Goal: Task Accomplishment & Management: Manage account settings

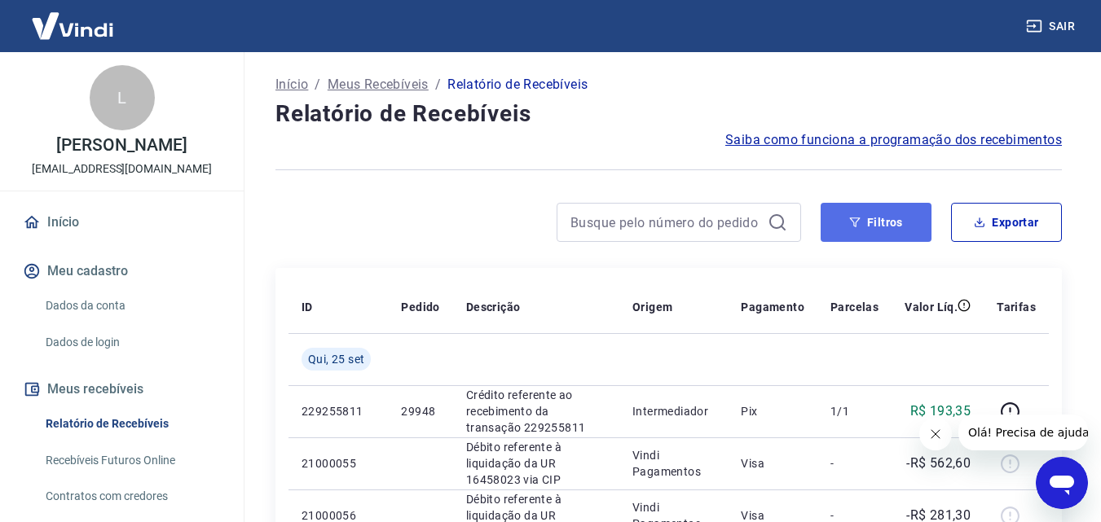
click at [887, 224] on button "Filtros" at bounding box center [875, 222] width 111 height 39
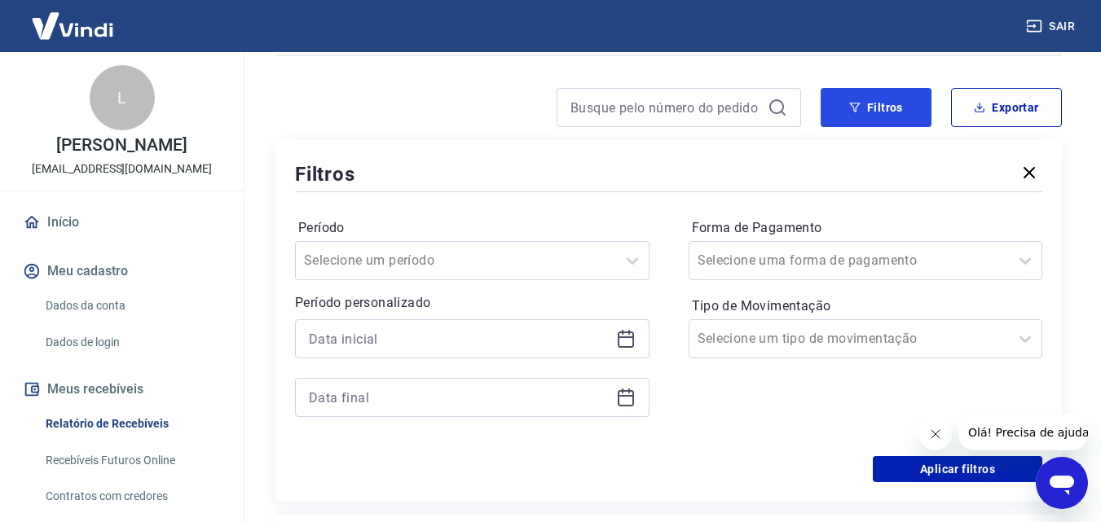
scroll to position [244, 0]
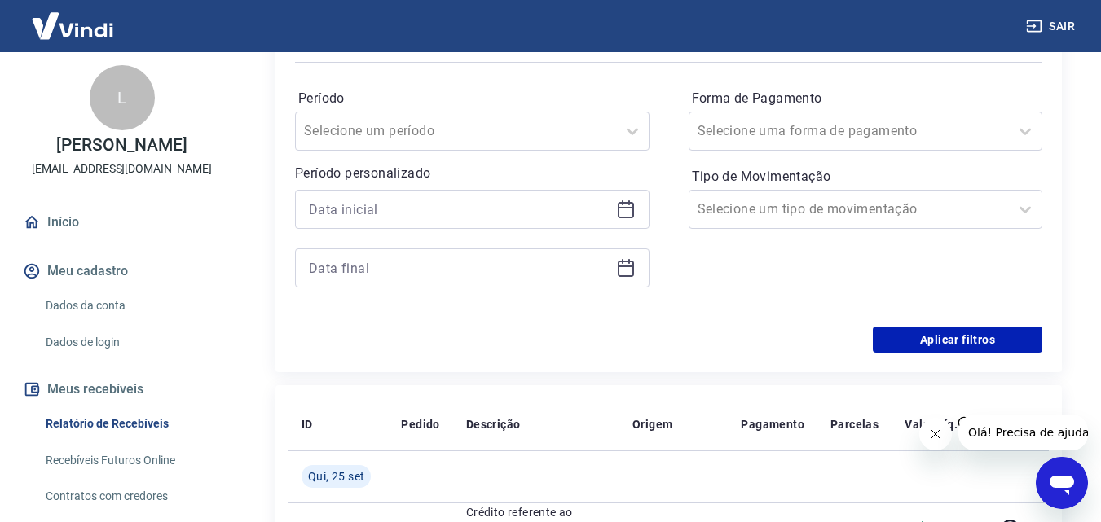
click at [628, 216] on icon at bounding box center [626, 210] width 20 height 20
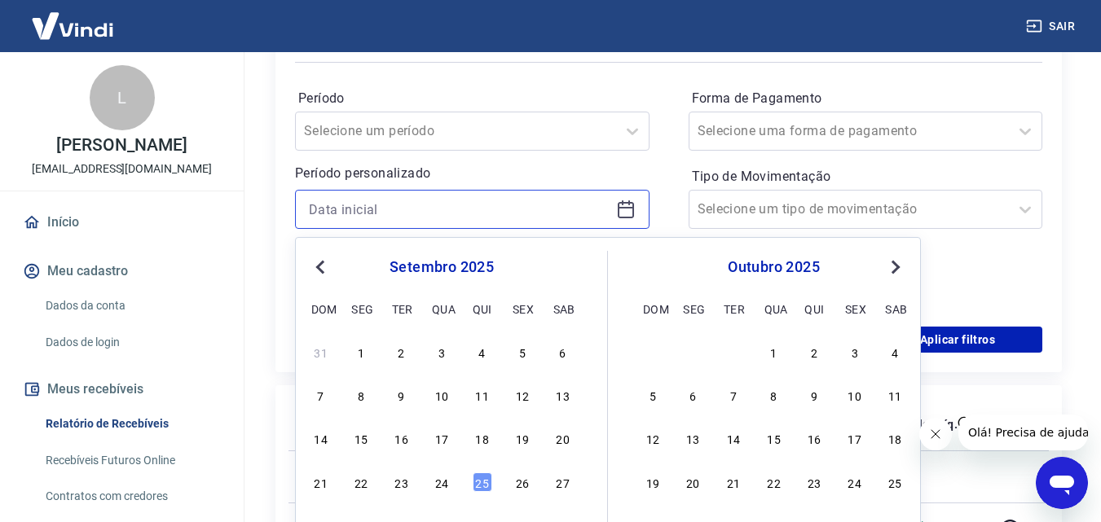
scroll to position [407, 0]
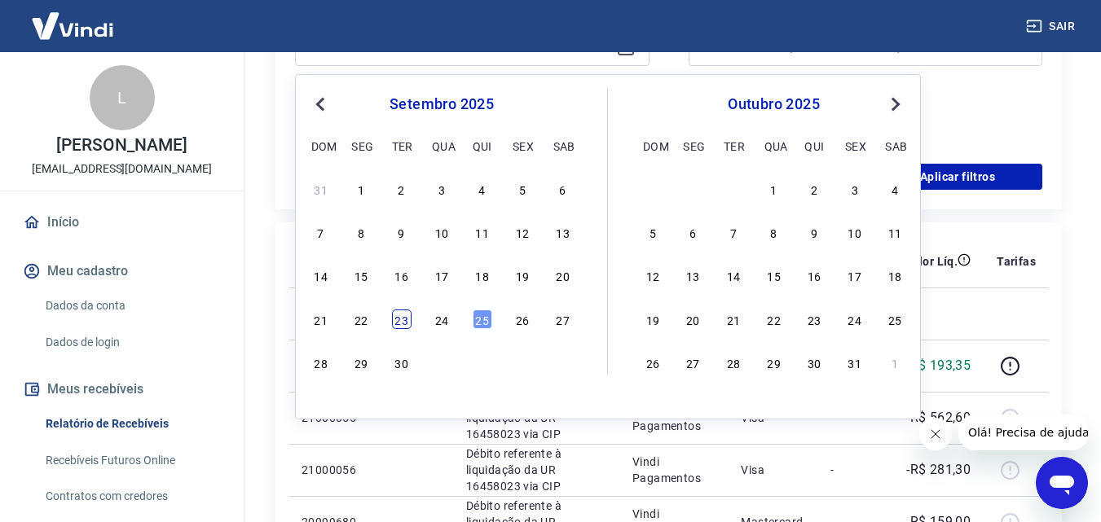
click at [396, 325] on div "23" at bounding box center [402, 320] width 20 height 20
type input "[DATE]"
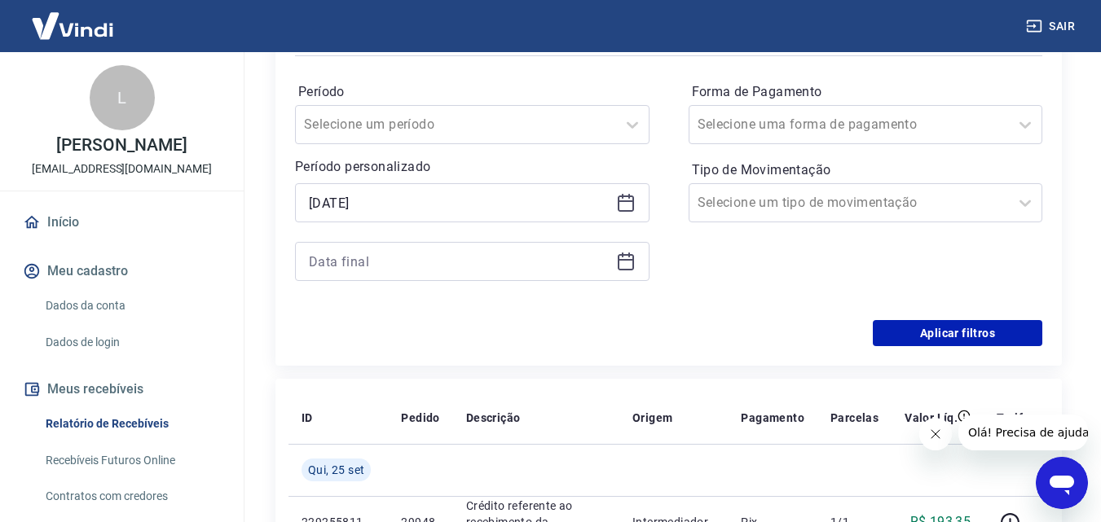
scroll to position [244, 0]
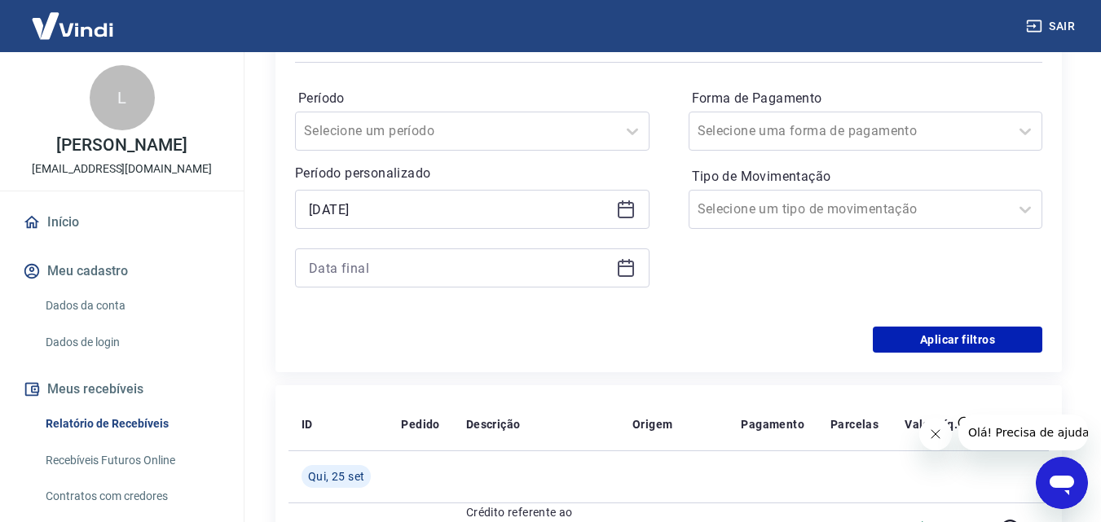
click at [609, 266] on div at bounding box center [472, 268] width 354 height 39
click at [631, 274] on icon at bounding box center [626, 268] width 20 height 20
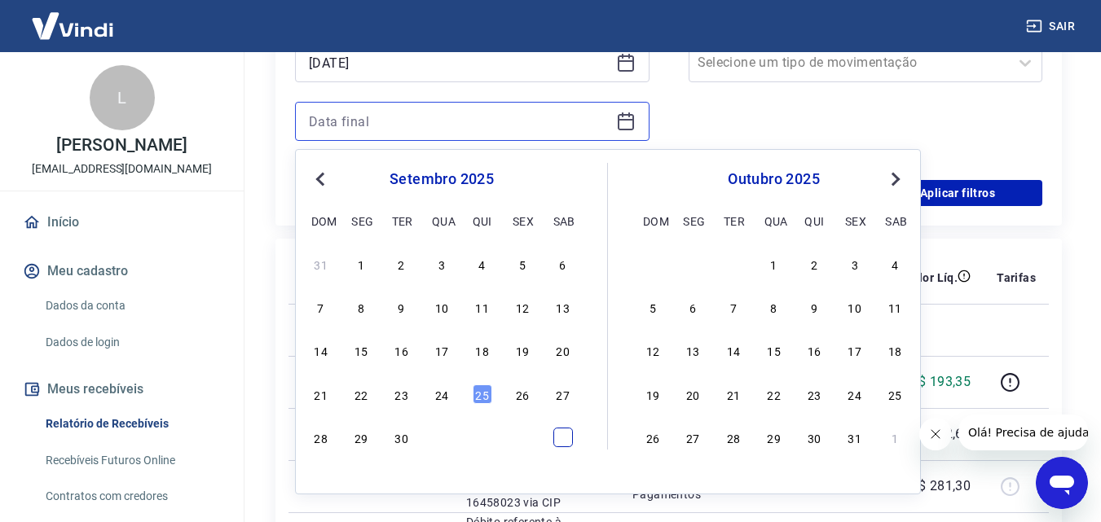
scroll to position [407, 0]
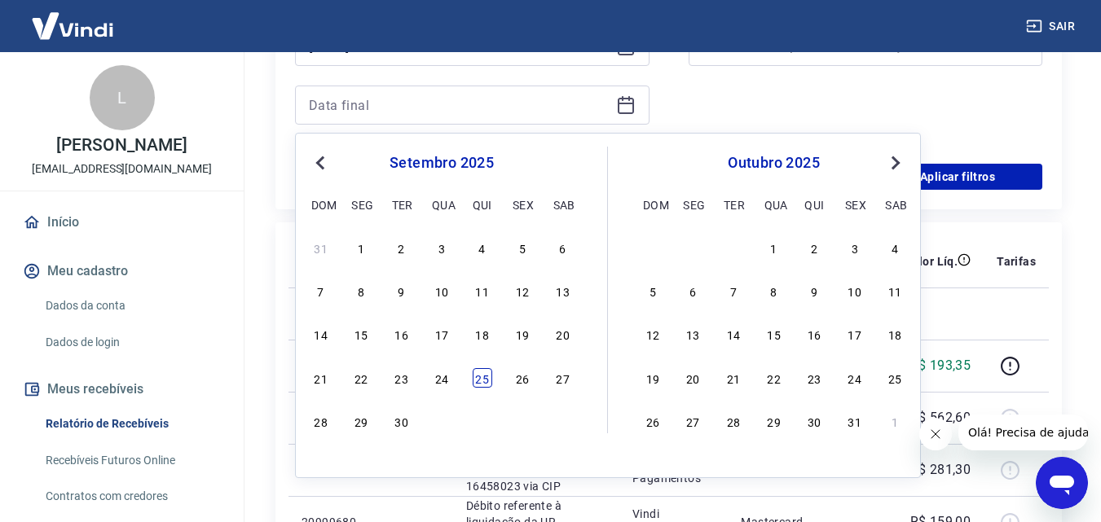
click at [483, 374] on div "25" at bounding box center [483, 378] width 20 height 20
type input "[DATE]"
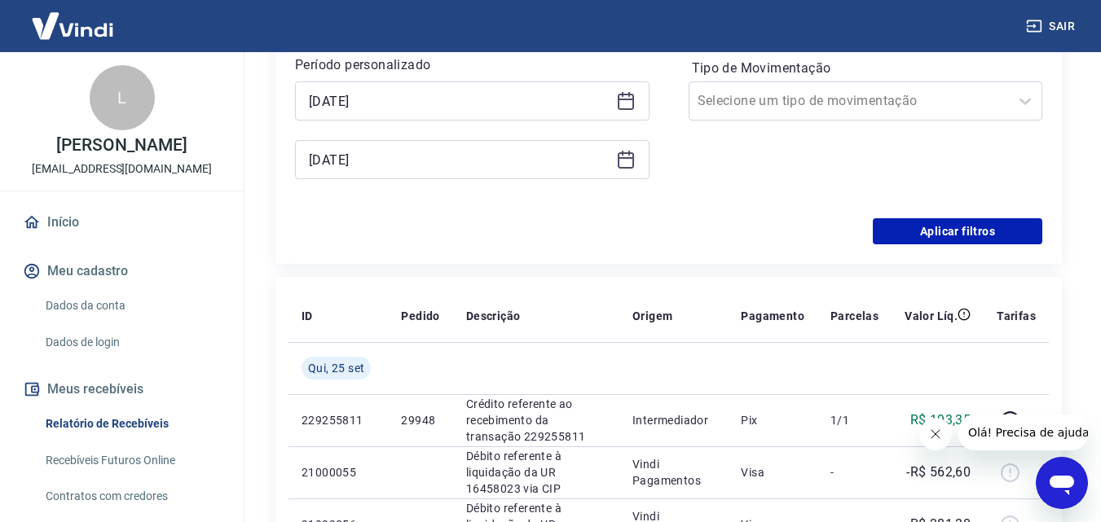
scroll to position [326, 0]
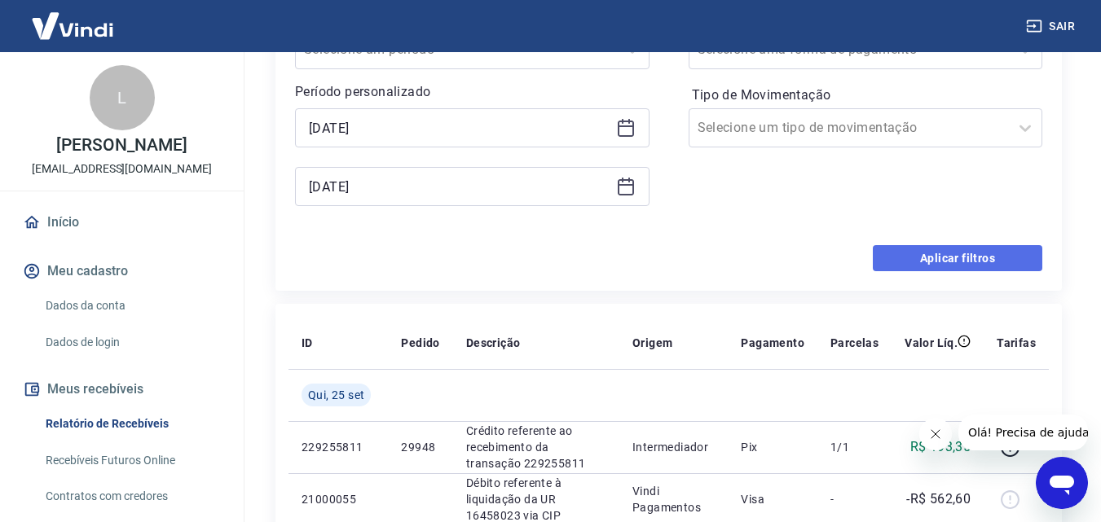
click at [914, 253] on button "Aplicar filtros" at bounding box center [957, 258] width 169 height 26
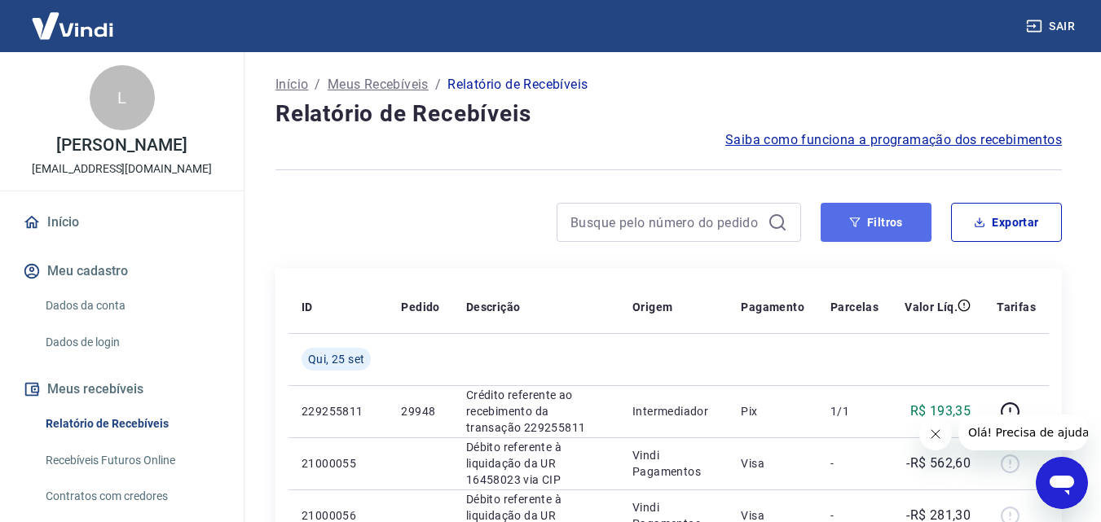
click at [851, 226] on icon "button" at bounding box center [854, 222] width 11 height 11
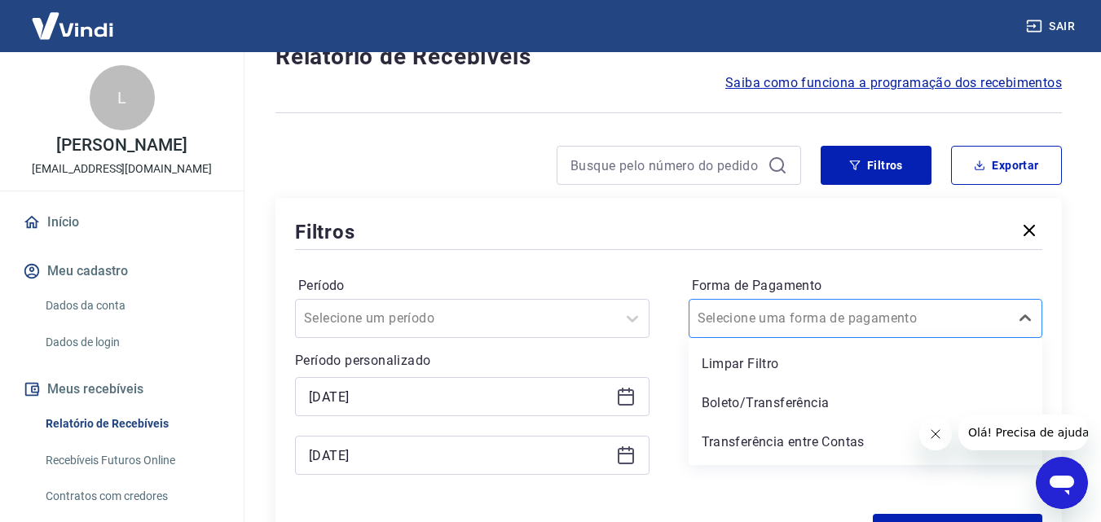
click at [841, 338] on div "option Limpar Filtro focused, 1 of 5. 5 results available. Use Up and Down to c…" at bounding box center [865, 318] width 354 height 39
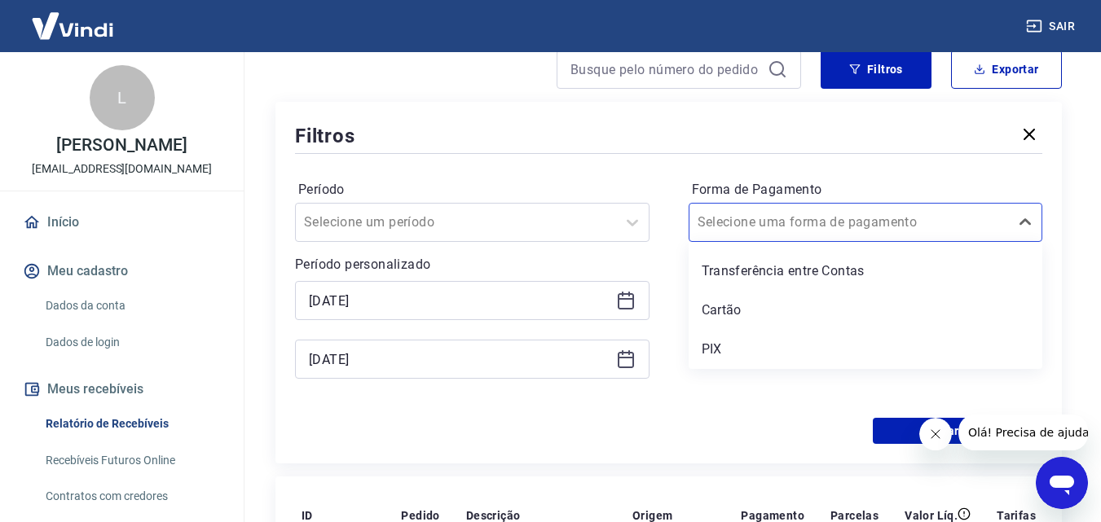
scroll to position [156, 0]
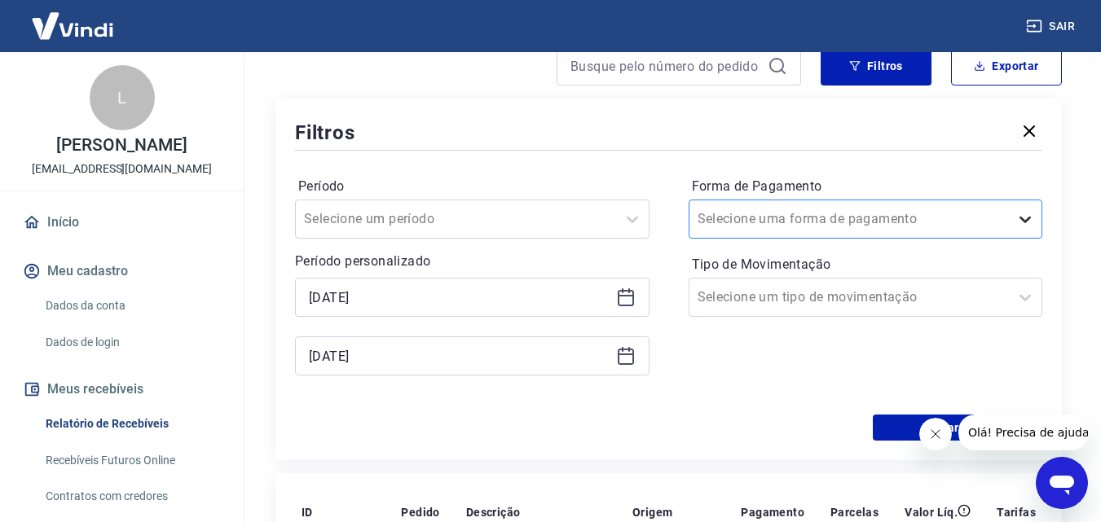
click at [1023, 213] on icon at bounding box center [1025, 219] width 20 height 20
click at [921, 301] on div at bounding box center [849, 297] width 304 height 23
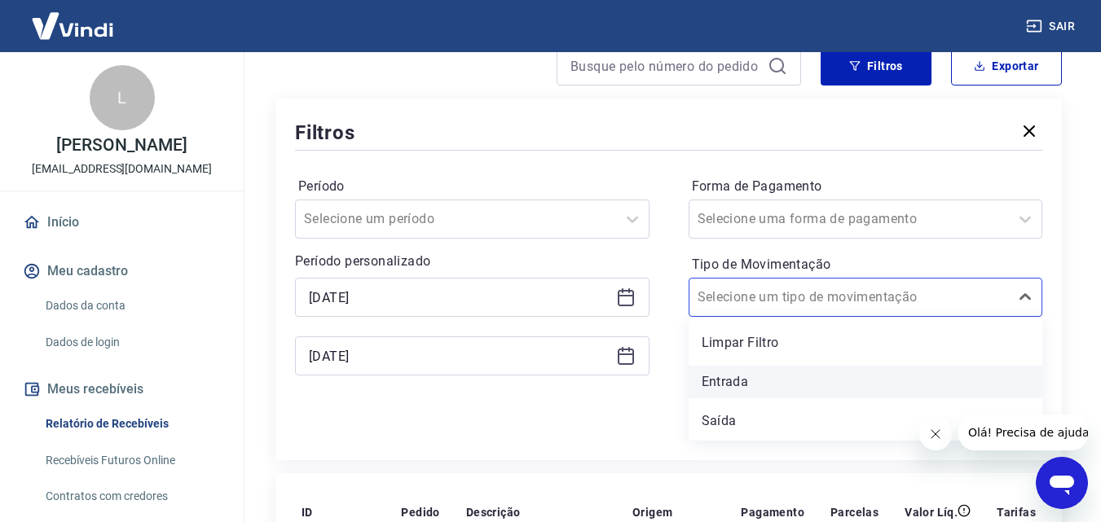
click at [735, 380] on div "Entrada" at bounding box center [865, 382] width 354 height 33
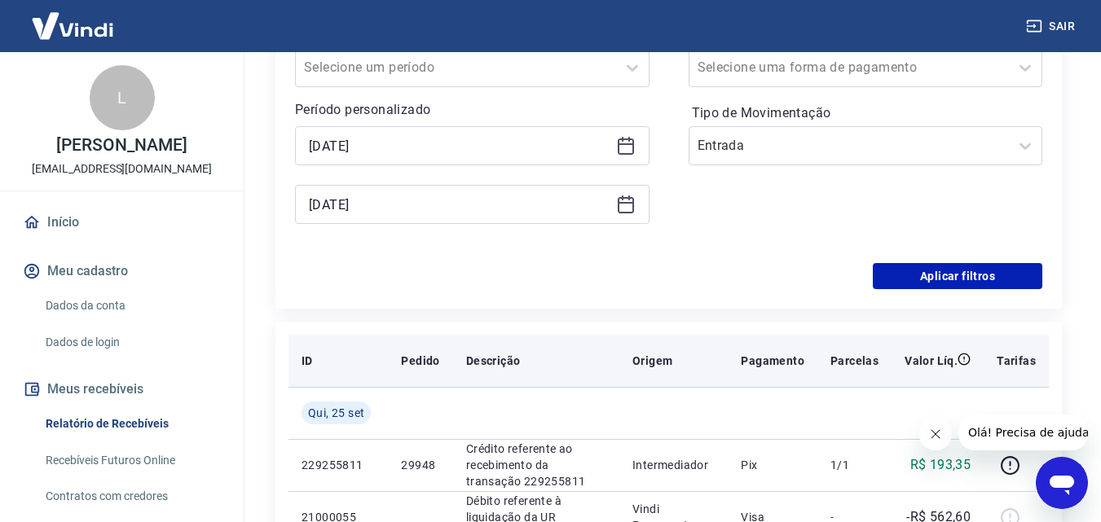
scroll to position [319, 0]
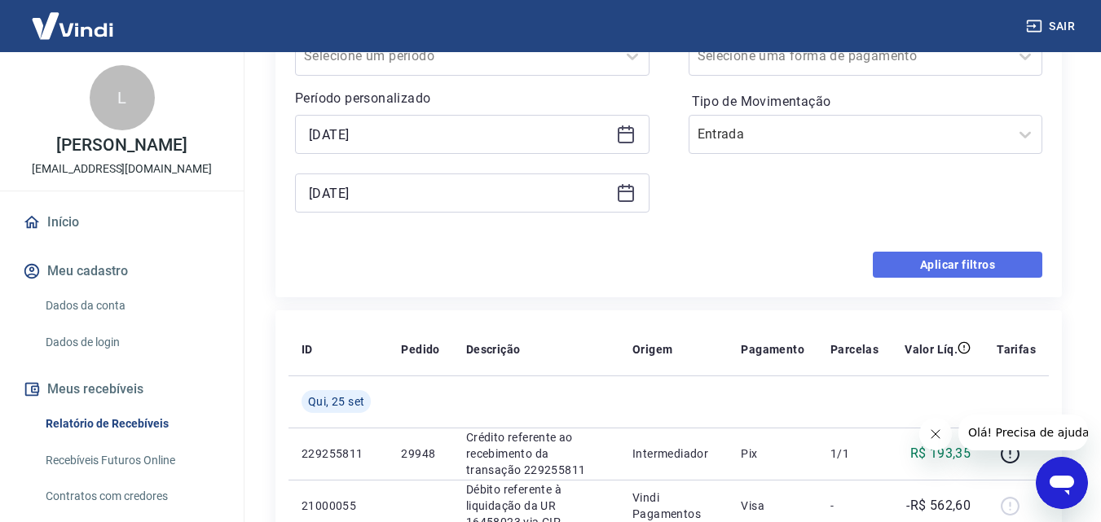
click at [949, 264] on button "Aplicar filtros" at bounding box center [957, 265] width 169 height 26
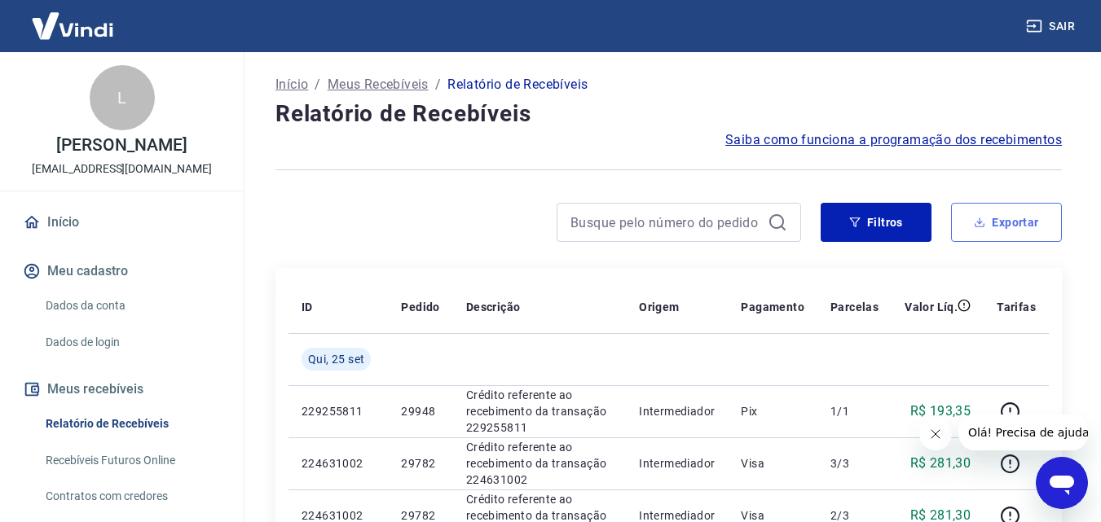
click at [983, 224] on icon "button" at bounding box center [979, 222] width 11 height 11
type input "[DATE]"
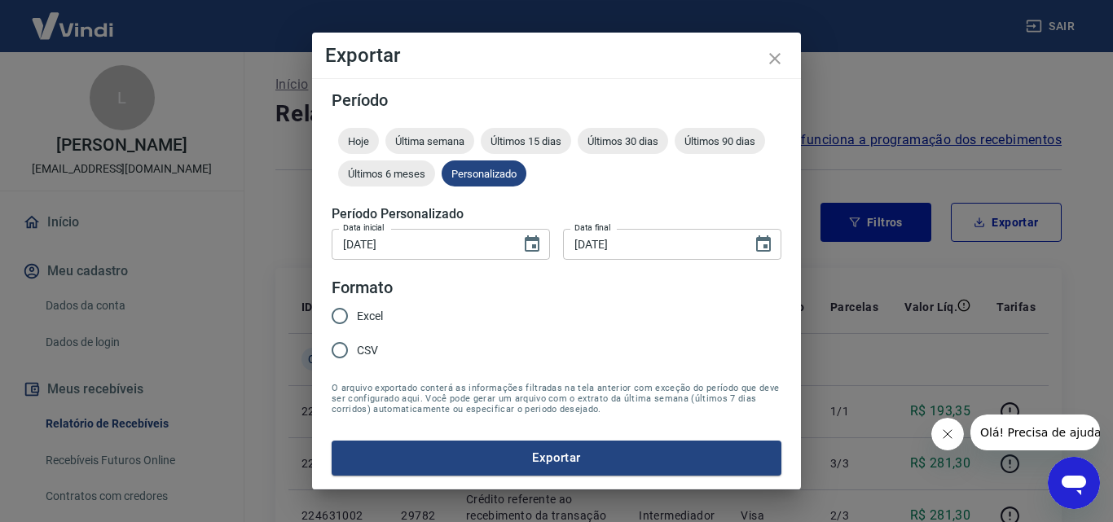
click at [375, 318] on span "Excel" at bounding box center [370, 316] width 26 height 17
click at [357, 318] on input "Excel" at bounding box center [340, 316] width 34 height 34
radio input "true"
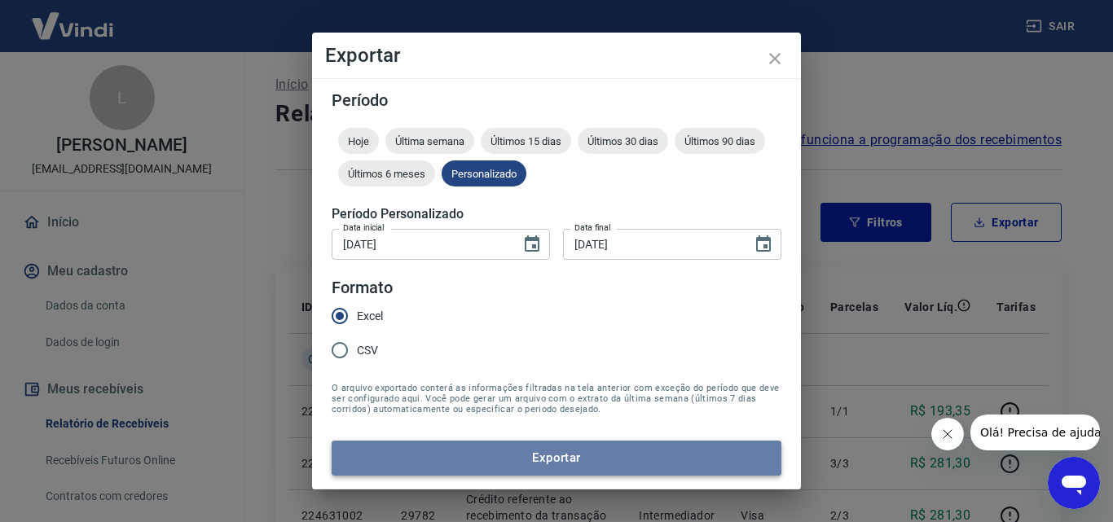
click at [520, 450] on button "Exportar" at bounding box center [557, 458] width 450 height 34
